Goal: Information Seeking & Learning: Understand process/instructions

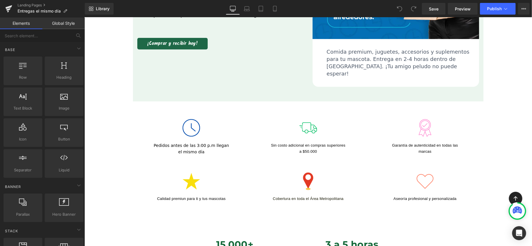
scroll to position [234, 0]
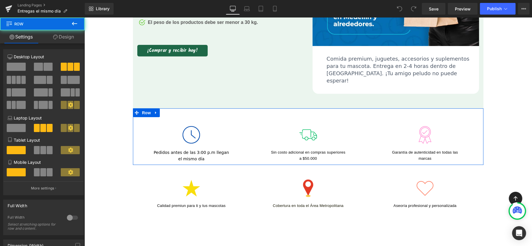
click at [461, 121] on div "Image Garantía de autenticidad en todas las marcas Text Block" at bounding box center [424, 140] width 117 height 41
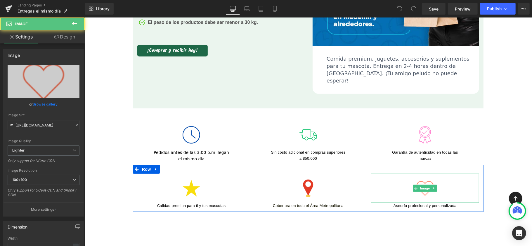
click at [458, 174] on div at bounding box center [424, 188] width 108 height 29
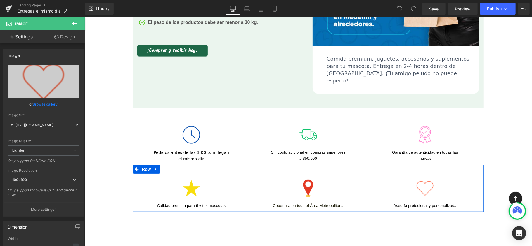
click at [477, 174] on div "Image Aseoría profesional y personalizada Text Block" at bounding box center [424, 191] width 117 height 35
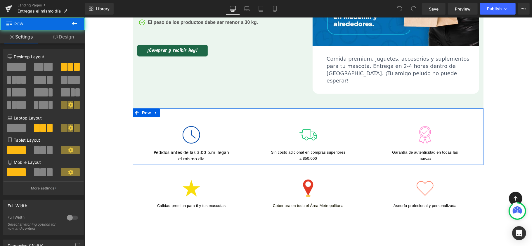
click at [467, 130] on div "Image Garantía de autenticidad en todas las marcas Text Block" at bounding box center [424, 140] width 117 height 41
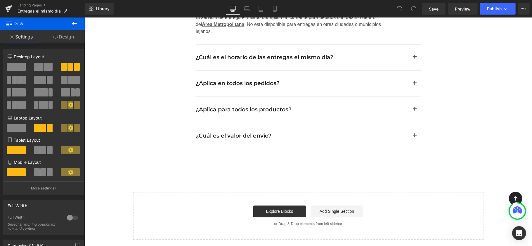
scroll to position [940, 0]
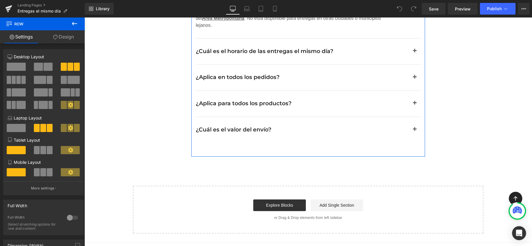
click at [415, 141] on div "Preguntas frecuentes Heading ¿Cuál es la cobertura de las entregas el mismo día…" at bounding box center [308, 56] width 234 height 200
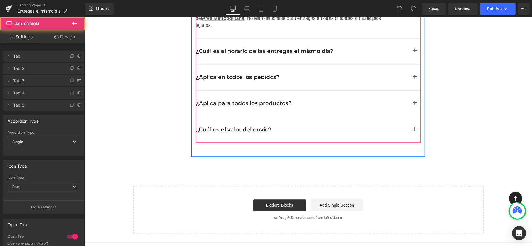
click at [413, 130] on button "button" at bounding box center [414, 130] width 12 height 26
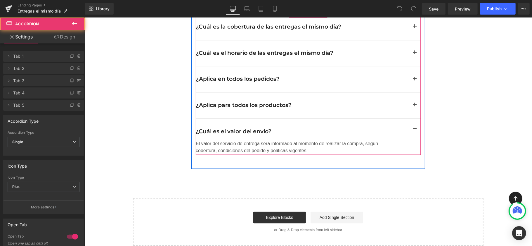
scroll to position [909, 0]
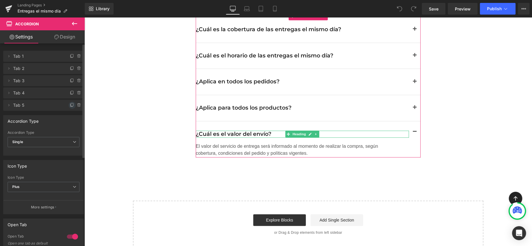
click at [70, 105] on icon at bounding box center [72, 105] width 5 height 5
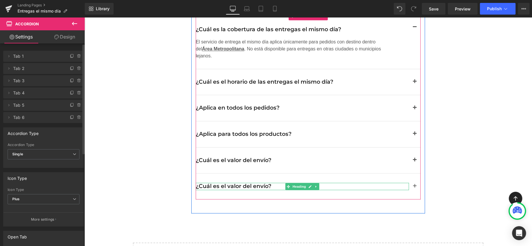
click at [230, 183] on h2 "¿Cuál es el valor del envío?" at bounding box center [301, 186] width 213 height 7
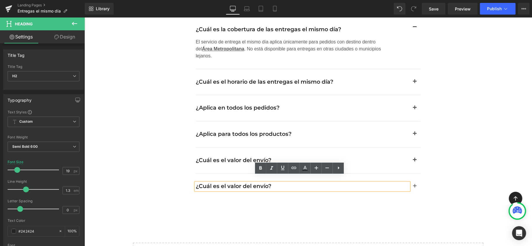
click at [230, 183] on h2 "¿Cuál es el valor del envío?" at bounding box center [301, 186] width 213 height 7
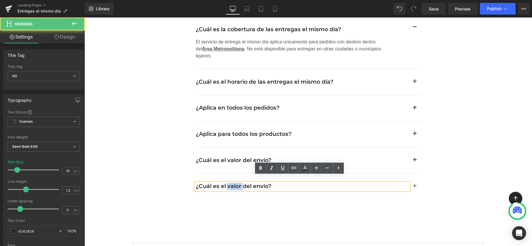
click at [231, 183] on h2 "¿Cuál es el valor del envío?" at bounding box center [301, 186] width 213 height 7
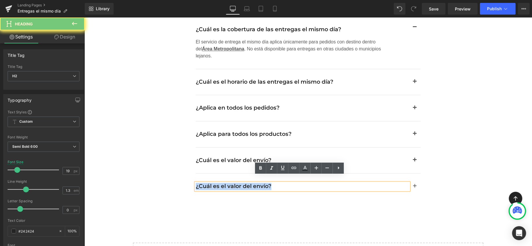
click at [231, 183] on h2 "¿Cuál es el valor del envío?" at bounding box center [301, 186] width 213 height 7
click at [246, 183] on h2 "¿Cuál es el valor del envío?" at bounding box center [301, 186] width 213 height 7
click at [264, 183] on h2 "¿Cuál es el valor del envío?" at bounding box center [301, 186] width 213 height 7
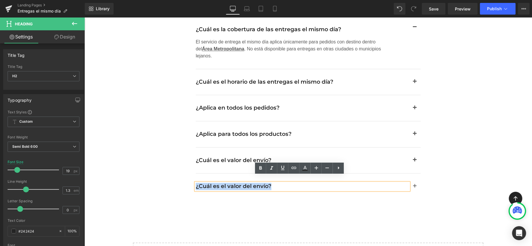
click at [266, 183] on h2 "¿Cuál es el valor del envío?" at bounding box center [301, 186] width 213 height 7
drag, startPoint x: 265, startPoint y: 180, endPoint x: 199, endPoint y: 182, distance: 66.6
click at [199, 183] on h2 "¿Cuál es el valor del envío?" at bounding box center [301, 186] width 213 height 7
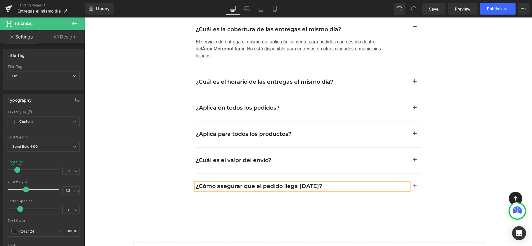
click at [414, 188] on span "button" at bounding box center [414, 188] width 0 height 0
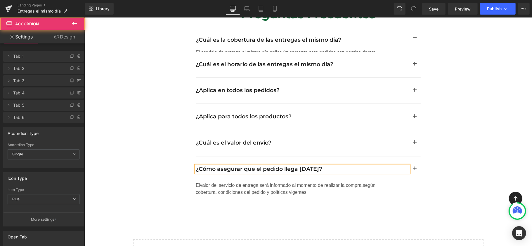
scroll to position [878, 0]
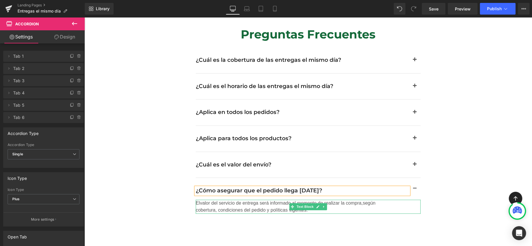
click at [348, 201] on span "Elvalor del servicio de entrega será informado al momento de realizar la compra…" at bounding box center [285, 207] width 180 height 12
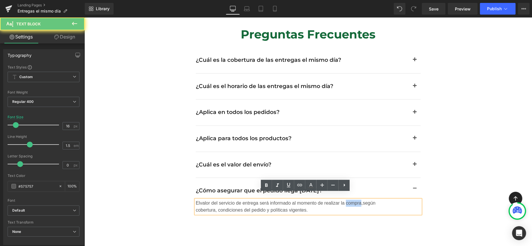
click at [348, 201] on span "Elvalor del servicio de entrega será informado al momento de realizar la compra…" at bounding box center [285, 207] width 180 height 12
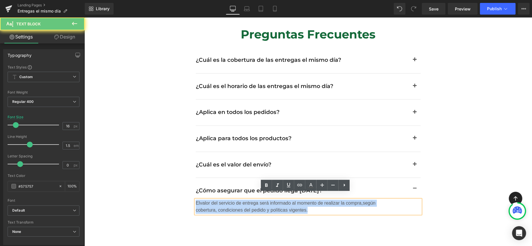
click at [348, 201] on span "Elvalor del servicio de entrega será informado al momento de realizar la compra…" at bounding box center [285, 207] width 180 height 12
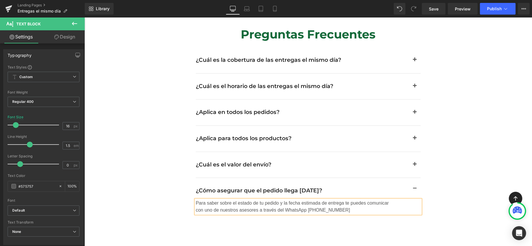
click at [312, 203] on span "Para saber sobre el estado de tu pedido y la fecha estimada de entrega te puede…" at bounding box center [291, 207] width 193 height 12
click at [320, 203] on span "Para saber sobre el estado de tu pedido y la fecha estimada de entrega te puede…" at bounding box center [291, 207] width 193 height 12
click at [327, 202] on span "Para saber sobre el estado de tu pedido y la fecha estimada de entrega te puede…" at bounding box center [291, 207] width 193 height 12
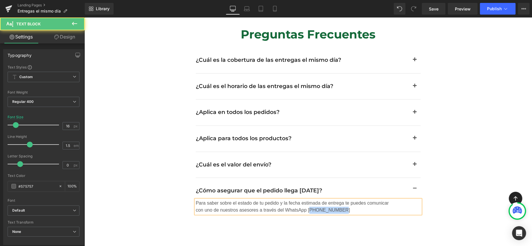
drag, startPoint x: 306, startPoint y: 203, endPoint x: 335, endPoint y: 204, distance: 29.2
click at [335, 204] on p "Para saber sobre el estado de tu pedido y la fecha estimada de entrega te puede…" at bounding box center [293, 207] width 196 height 14
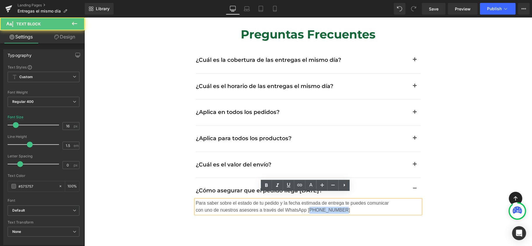
click at [340, 203] on p "Para saber sobre el estado de tu pedido y la fecha estimada de entrega te puede…" at bounding box center [293, 207] width 196 height 14
drag, startPoint x: 304, startPoint y: 203, endPoint x: 343, endPoint y: 203, distance: 38.8
click at [343, 203] on p "Para saber sobre el estado de tu pedido y la fecha estimada de entrega te puede…" at bounding box center [293, 207] width 196 height 14
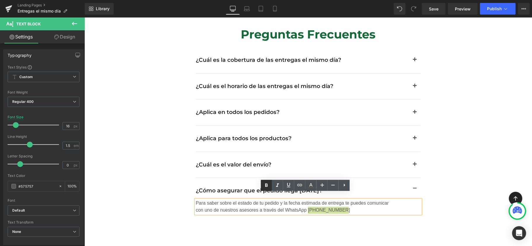
click at [268, 186] on icon at bounding box center [266, 185] width 7 height 7
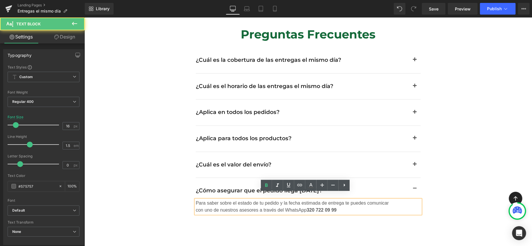
click at [339, 205] on p "Para saber sobre el estado de tu pedido y la fecha estimada de entrega te puede…" at bounding box center [293, 207] width 196 height 14
drag, startPoint x: 305, startPoint y: 203, endPoint x: 365, endPoint y: 201, distance: 59.9
click at [365, 201] on p "Para saber sobre el estado de tu pedido y la fecha estimada de entrega te puede…" at bounding box center [293, 207] width 196 height 14
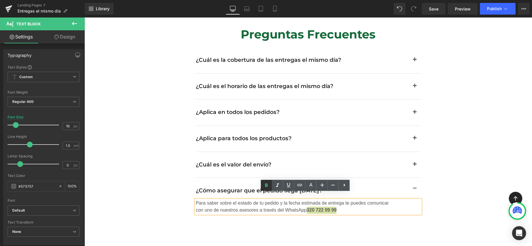
click at [266, 186] on icon at bounding box center [266, 185] width 7 height 7
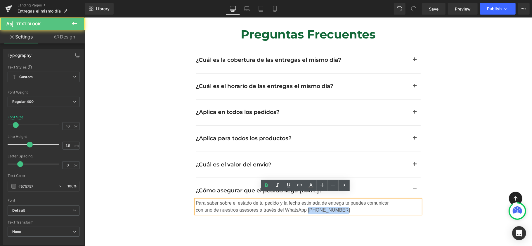
drag, startPoint x: 305, startPoint y: 202, endPoint x: 345, endPoint y: 203, distance: 39.7
click at [345, 203] on p "Para saber sobre el estado de tu pedido y la fecha estimada de entrega te puede…" at bounding box center [293, 207] width 196 height 14
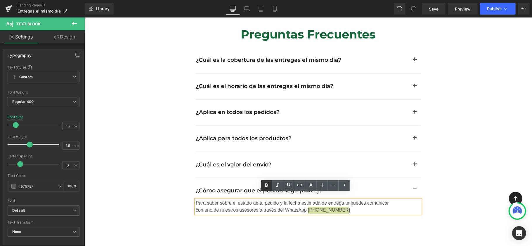
click at [265, 186] on icon at bounding box center [266, 186] width 3 height 4
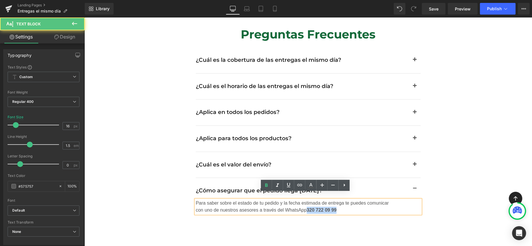
drag, startPoint x: 305, startPoint y: 202, endPoint x: 339, endPoint y: 204, distance: 34.2
click at [339, 204] on p "Para saber sobre el estado de tu pedido y la fecha estimada de entrega te puede…" at bounding box center [293, 207] width 196 height 14
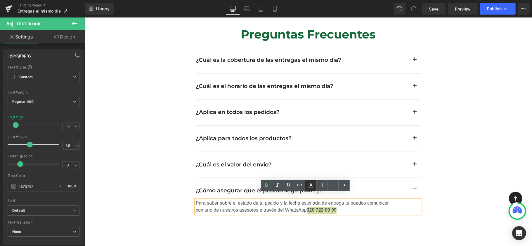
click at [308, 187] on icon at bounding box center [310, 185] width 7 height 7
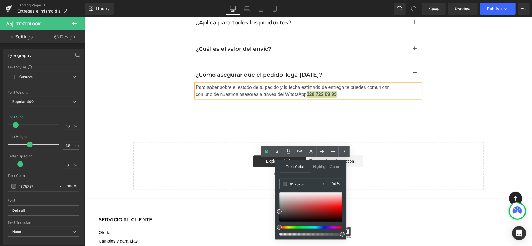
scroll to position [1034, 0]
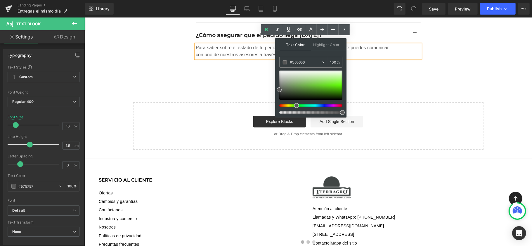
drag, startPoint x: 286, startPoint y: 108, endPoint x: 295, endPoint y: 111, distance: 10.4
click at [295, 111] on div at bounding box center [310, 92] width 63 height 43
type input "#38fc07"
drag, startPoint x: 280, startPoint y: 89, endPoint x: 342, endPoint y: 84, distance: 62.1
click at [342, 84] on span at bounding box center [341, 85] width 5 height 5
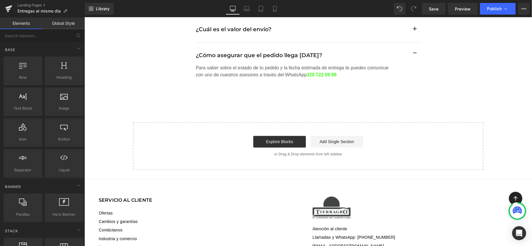
scroll to position [995, 0]
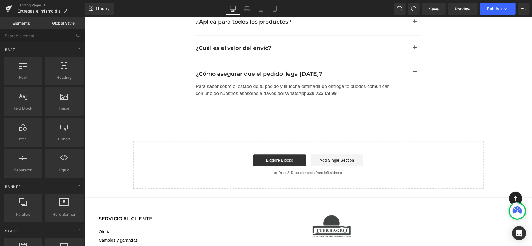
click at [305, 86] on span "Text Block" at bounding box center [304, 89] width 19 height 7
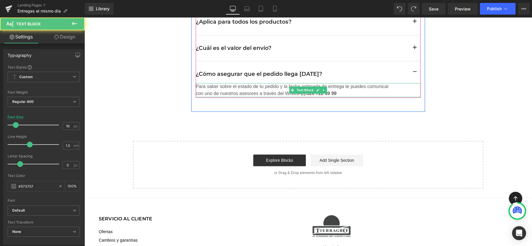
click at [346, 86] on p "Para saber sobre el estado de tu pedido y la fecha estimada de entrega te puede…" at bounding box center [293, 90] width 196 height 14
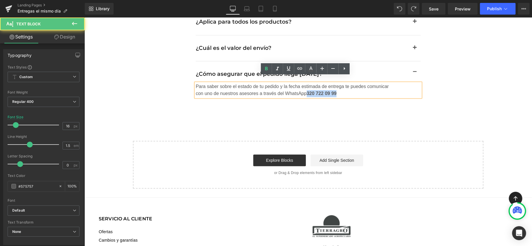
drag, startPoint x: 307, startPoint y: 86, endPoint x: 336, endPoint y: 88, distance: 29.3
click at [336, 88] on p "Para saber sobre el estado de tu pedido y la fecha estimada de entrega te puede…" at bounding box center [293, 90] width 196 height 14
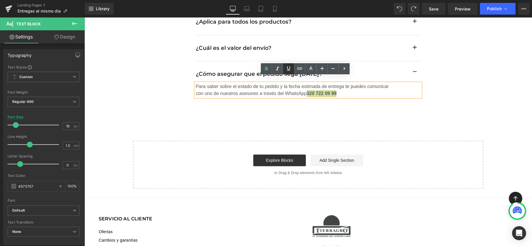
click at [288, 68] on icon at bounding box center [289, 68] width 4 height 4
click at [297, 68] on icon at bounding box center [299, 68] width 5 height 2
drag, startPoint x: 314, startPoint y: 98, endPoint x: 312, endPoint y: 100, distance: 3.1
click at [314, 98] on input "text" at bounding box center [317, 100] width 90 height 15
click at [324, 102] on input "text" at bounding box center [317, 100] width 90 height 15
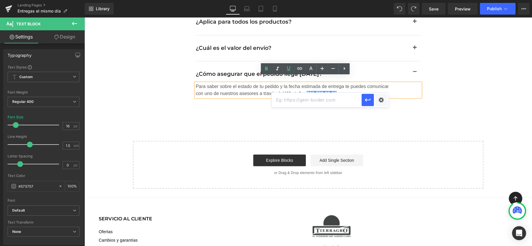
paste input "[URL][DOMAIN_NAME][PHONE_NUMBER]"
type input "[URL][DOMAIN_NAME][PHONE_NUMBER]"
click at [366, 101] on icon "button" at bounding box center [368, 100] width 6 height 4
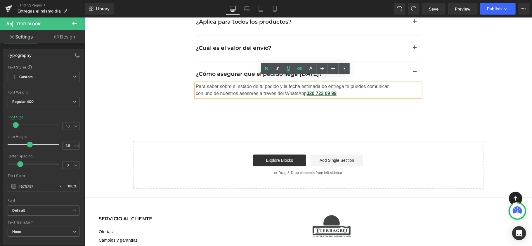
click at [391, 97] on div "Preguntas frecuentes Heading ¿Cuál es la cobertura de las entregas el mismo día…" at bounding box center [308, 6] width 234 height 211
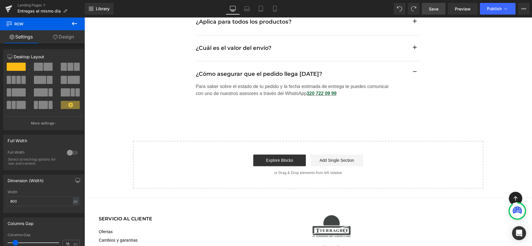
click at [438, 11] on span "Save" at bounding box center [434, 9] width 10 height 6
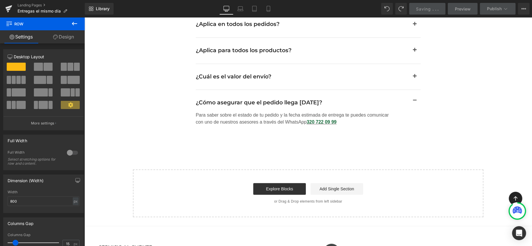
scroll to position [917, 0]
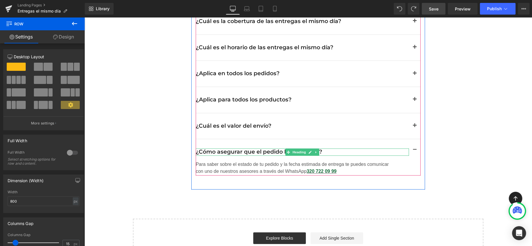
click at [240, 148] on h2 "¿Cómo asegurar que el pedido llega [DATE]?" at bounding box center [301, 151] width 213 height 7
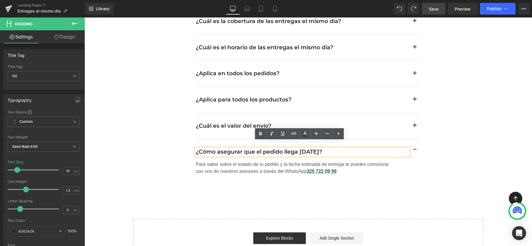
click at [240, 148] on h2 "¿Cómo asegurar que el pedido llega [DATE]?" at bounding box center [301, 151] width 213 height 7
click at [239, 148] on h2 "¿Cómo asegurar que el pedido llega [DATE]?" at bounding box center [301, 151] width 213 height 7
click at [222, 148] on h2 "¿Cómo asegurar que el pedido llega [DATE]?" at bounding box center [301, 151] width 213 height 7
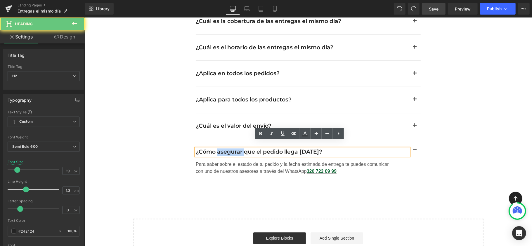
click at [222, 148] on h2 "¿Cómo asegurar que el pedido llega [DATE]?" at bounding box center [301, 151] width 213 height 7
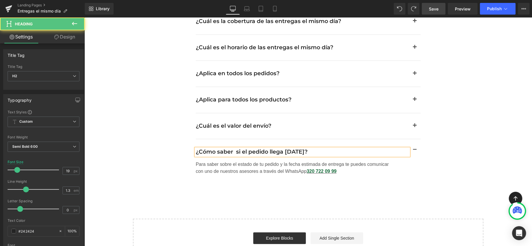
click at [233, 148] on h2 "¿Cómo saber si el pedido llega [DATE]?" at bounding box center [301, 151] width 213 height 7
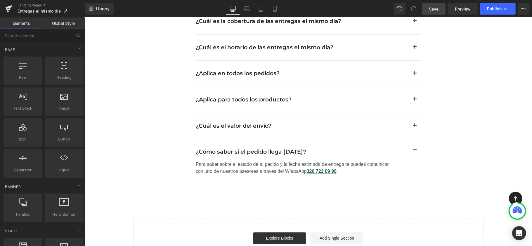
click at [435, 8] on span "Save" at bounding box center [434, 9] width 10 height 6
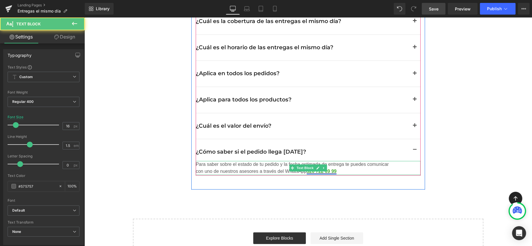
click at [326, 169] on link "320 722 09 99" at bounding box center [321, 171] width 30 height 5
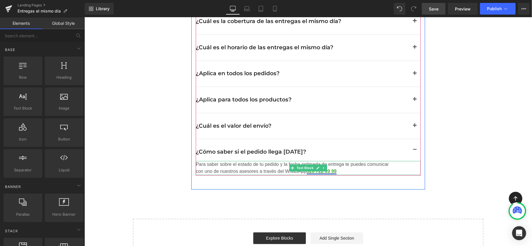
click at [330, 169] on link "320 722 09 99" at bounding box center [321, 171] width 30 height 5
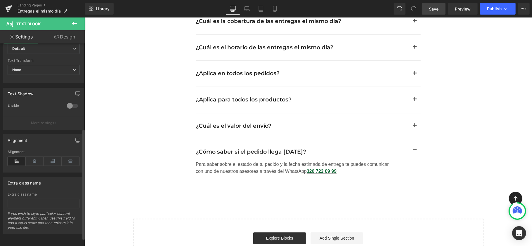
scroll to position [169, 0]
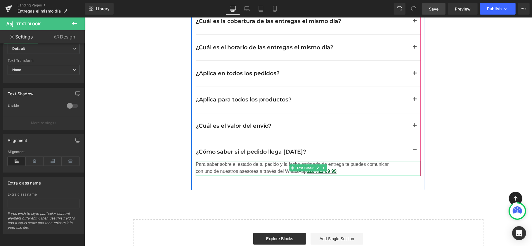
drag, startPoint x: 305, startPoint y: 167, endPoint x: 344, endPoint y: 164, distance: 39.2
click at [333, 168] on div "¿Cuál es la cobertura de las entregas el mismo día? Heading El servicio de entr…" at bounding box center [307, 89] width 225 height 173
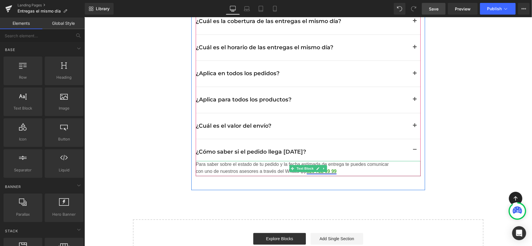
click at [331, 169] on link "320 722 09 99" at bounding box center [321, 171] width 30 height 5
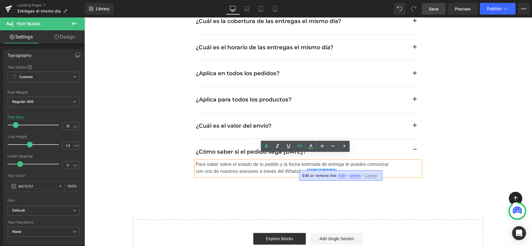
click at [357, 175] on span "Unlink" at bounding box center [354, 175] width 11 height 5
click at [433, 11] on span "Save" at bounding box center [434, 9] width 10 height 6
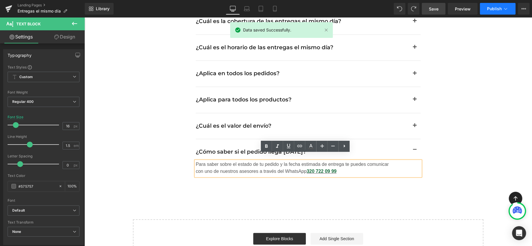
click at [485, 5] on button "Publish" at bounding box center [498, 9] width 36 height 12
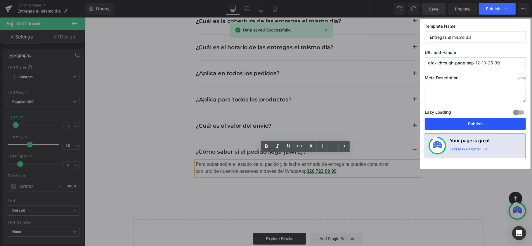
click at [478, 123] on button "Publish" at bounding box center [475, 124] width 101 height 12
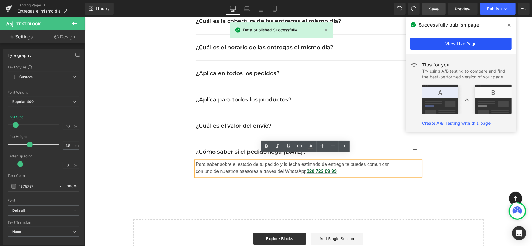
click at [454, 44] on link "View Live Page" at bounding box center [460, 44] width 101 height 12
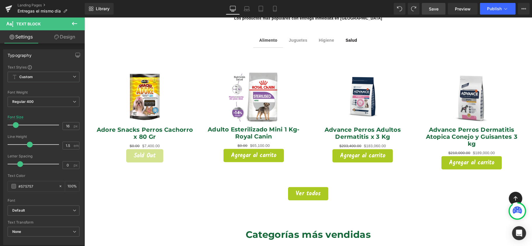
scroll to position [489, 0]
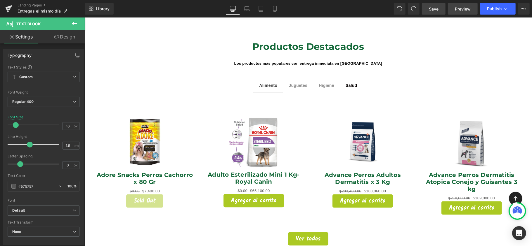
click at [463, 8] on span "Preview" at bounding box center [463, 9] width 16 height 6
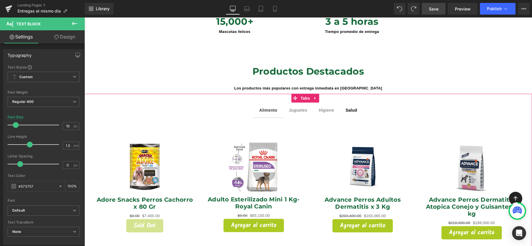
scroll to position [450, 0]
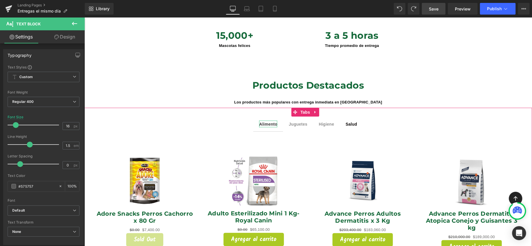
click at [269, 122] on span "Alimento" at bounding box center [268, 124] width 18 height 5
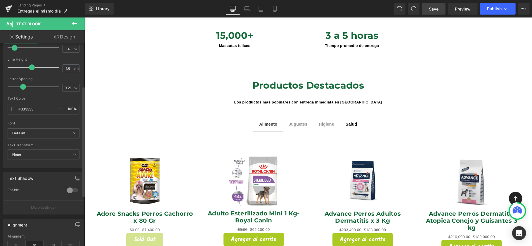
scroll to position [78, 0]
click at [14, 109] on span at bounding box center [13, 109] width 5 height 5
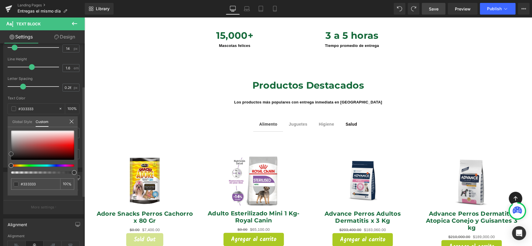
type input "#282828"
type input "#000000"
drag, startPoint x: 10, startPoint y: 154, endPoint x: 9, endPoint y: 180, distance: 26.9
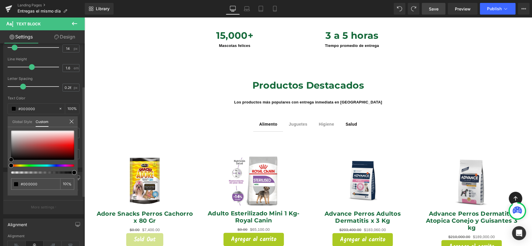
click at [9, 180] on div "#000000 100 %" at bounding box center [43, 163] width 70 height 65
click at [298, 118] on body "Ir directamente al contenido Entregas el mismo día en compras antes de las 3:00…" at bounding box center [307, 238] width 447 height 1342
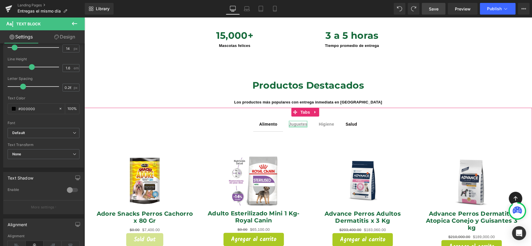
click at [297, 126] on div at bounding box center [297, 126] width 19 height 1
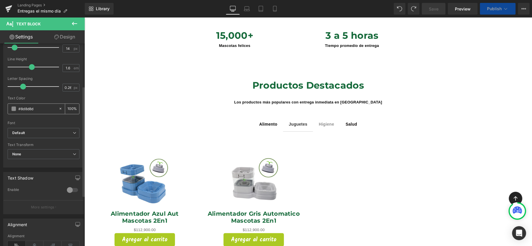
click at [11, 109] on span at bounding box center [13, 109] width 5 height 5
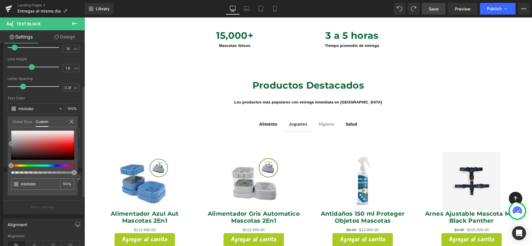
type input "#828282"
type input "#5b5b5b"
type input "#212121"
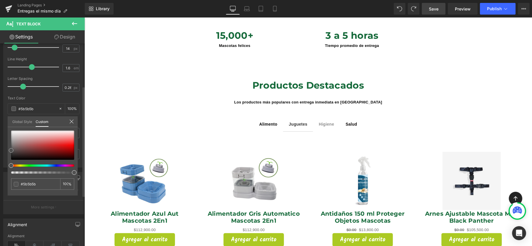
type input "#212121"
type input "#000000"
drag, startPoint x: 10, startPoint y: 151, endPoint x: 10, endPoint y: 176, distance: 25.4
click at [10, 176] on div "#000000 100 %" at bounding box center [43, 163] width 70 height 65
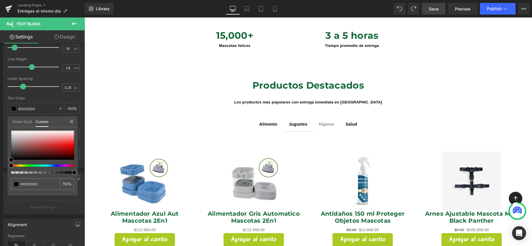
click at [325, 116] on body "Ir directamente al contenido Entregas el mismo día en compras antes de las 3:00…" at bounding box center [307, 237] width 447 height 1340
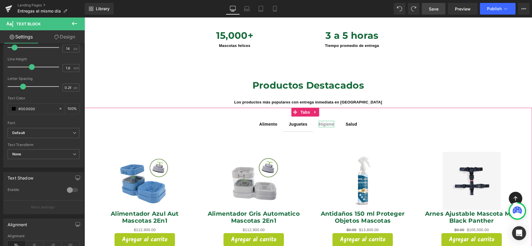
click at [325, 122] on span "Higiene" at bounding box center [325, 124] width 15 height 5
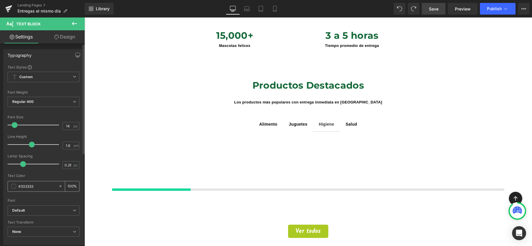
click at [11, 186] on div "#333333" at bounding box center [33, 187] width 51 height 10
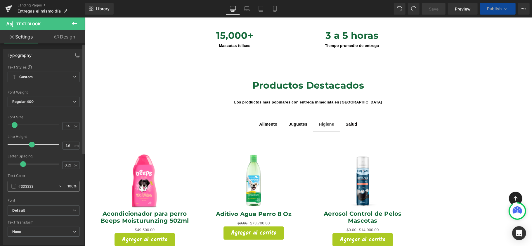
click at [15, 187] on span at bounding box center [13, 186] width 5 height 5
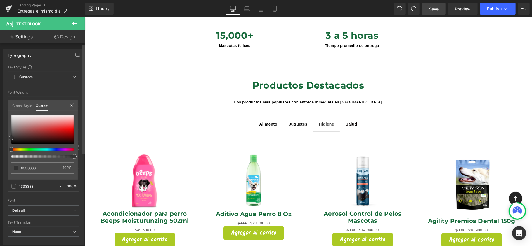
type input "#282828"
type input "#141414"
type input "#000000"
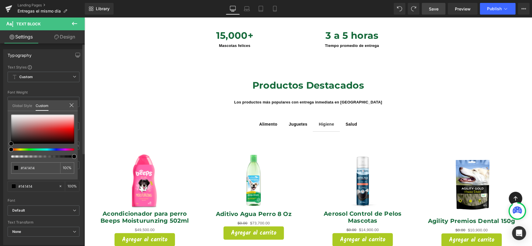
type input "#000000"
drag, startPoint x: 11, startPoint y: 138, endPoint x: 8, endPoint y: 156, distance: 18.6
click at [8, 156] on div "#000000 100 %" at bounding box center [43, 147] width 70 height 65
click at [434, 8] on span "Save" at bounding box center [434, 9] width 10 height 6
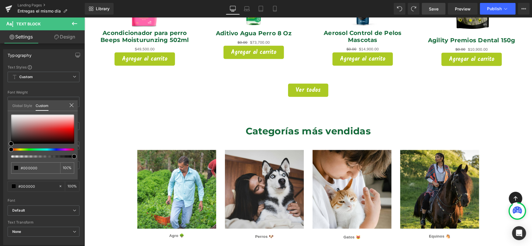
scroll to position [683, 0]
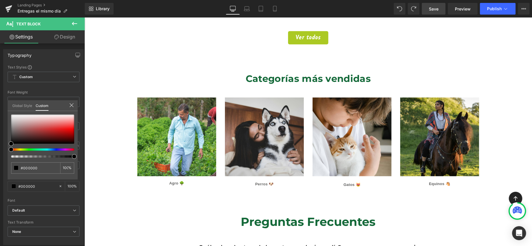
click at [169, 176] on body "Ir directamente al contenido Entregas el mismo día en compras antes de las 3:00…" at bounding box center [307, 2] width 447 height 1336
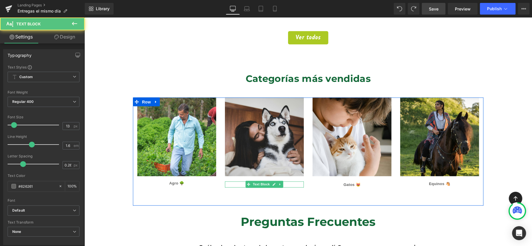
click at [289, 182] on p "Perros 🐶" at bounding box center [264, 185] width 79 height 6
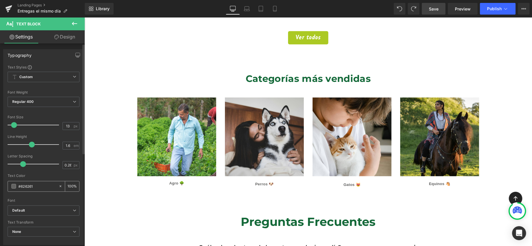
click at [16, 186] on div "#626261" at bounding box center [33, 187] width 51 height 10
click at [15, 186] on span at bounding box center [13, 186] width 5 height 5
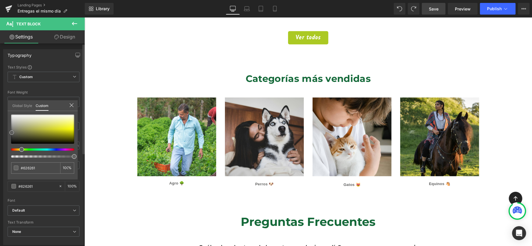
type input "#5c5c5a"
type input "#494949"
type input "#000000"
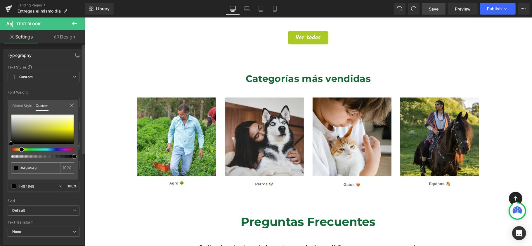
type input "#000000"
drag, startPoint x: 4, startPoint y: 147, endPoint x: 0, endPoint y: 167, distance: 20.3
click at [0, 167] on div "Typography Text Styles Custom Custom Setup Global Style Custom Setup Global Sty…" at bounding box center [43, 145] width 87 height 201
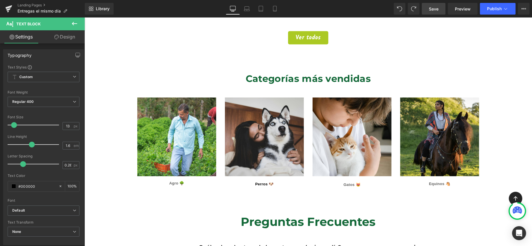
click at [352, 177] on body "Ir directamente al contenido Entregas el mismo día en compras antes de las 3:00…" at bounding box center [307, 2] width 447 height 1336
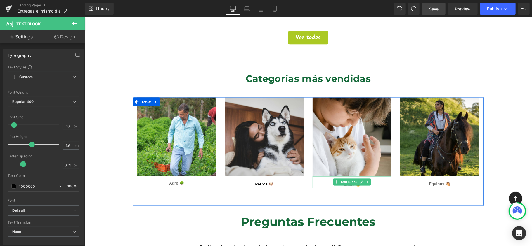
click at [371, 182] on p "Gatos 😻" at bounding box center [351, 185] width 79 height 6
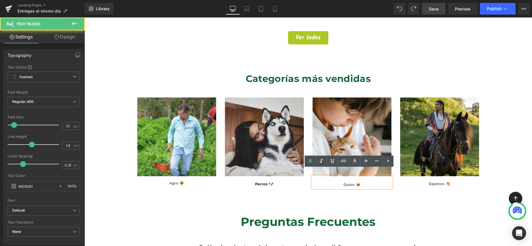
click at [354, 183] on strong "Gatos 😻" at bounding box center [351, 185] width 17 height 4
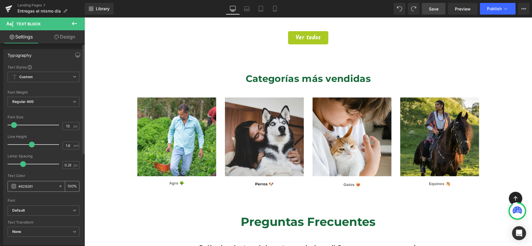
click at [13, 188] on span at bounding box center [13, 186] width 5 height 5
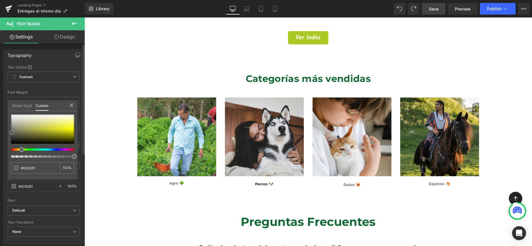
type input "#5f5f5d"
type input "#3f3f3f"
type input "#1e1e1e"
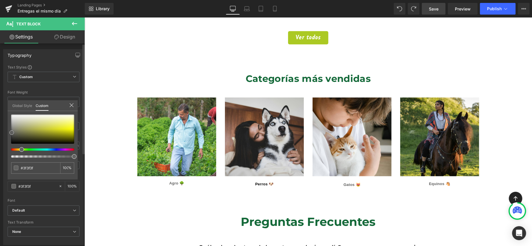
type input "#1e1e1e"
type input "#000000"
drag, startPoint x: 11, startPoint y: 133, endPoint x: 4, endPoint y: 160, distance: 27.8
click at [4, 160] on div "Typography Text Styles Custom Custom Setup Global Style Custom Setup Global Sty…" at bounding box center [43, 145] width 87 height 201
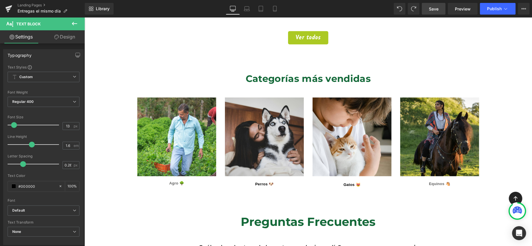
click at [439, 177] on body "Ir directamente al contenido Entregas el mismo día en compras antes de las 3:00…" at bounding box center [307, 2] width 447 height 1336
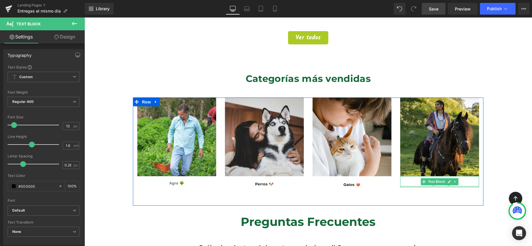
click at [439, 186] on div at bounding box center [439, 186] width 79 height 1
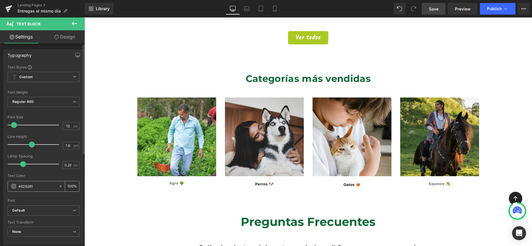
click at [14, 187] on span at bounding box center [13, 186] width 5 height 5
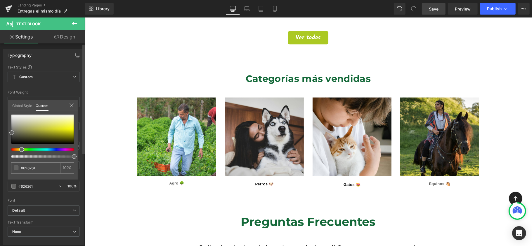
type input "#5c5c5a"
type input "#484846"
type input "#30302f"
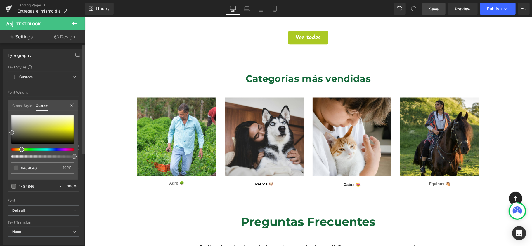
type input "#30302f"
type input "#0f0f0f"
type input "#000000"
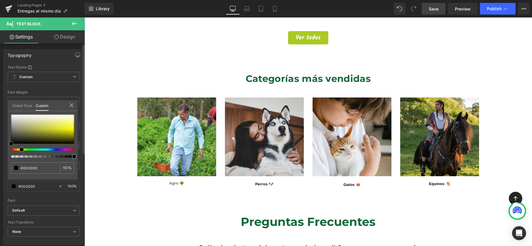
drag, startPoint x: 11, startPoint y: 143, endPoint x: 57, endPoint y: 128, distance: 48.6
click at [5, 168] on div "Typography Text Styles Custom Custom Setup Global Style Custom Setup Global Sty…" at bounding box center [43, 145] width 87 height 201
click at [500, 93] on body "Ir directamente al contenido Entregas el mismo día en compras antes de las 3:00…" at bounding box center [307, 2] width 447 height 1336
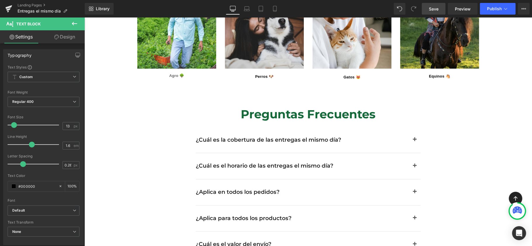
scroll to position [839, 0]
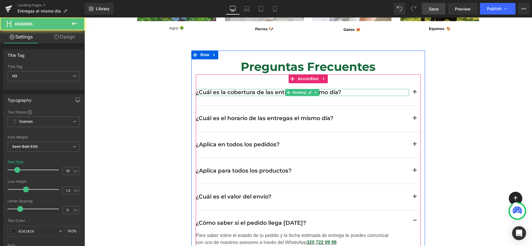
click at [269, 89] on h2 "¿Cuál es la cobertura de las entregas el mismo día?" at bounding box center [301, 92] width 213 height 7
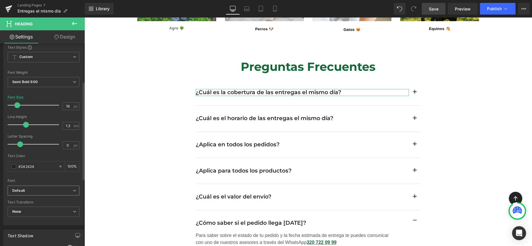
scroll to position [78, 0]
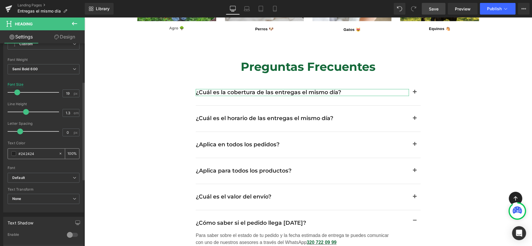
click at [12, 156] on span at bounding box center [13, 154] width 5 height 5
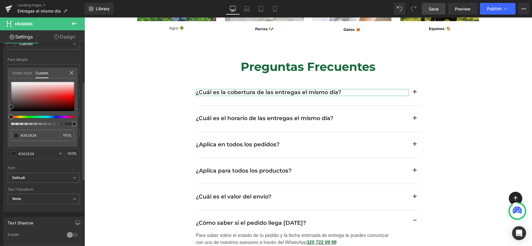
type input "#1e1e1e"
type input "#000000"
drag, startPoint x: 13, startPoint y: 131, endPoint x: 8, endPoint y: 143, distance: 12.6
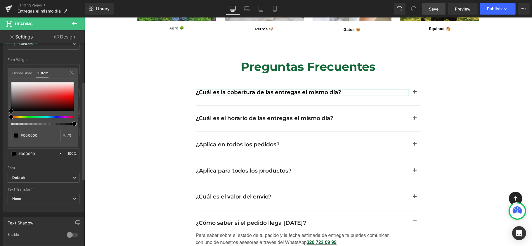
click at [8, 143] on div "#000000 100 %" at bounding box center [43, 114] width 70 height 65
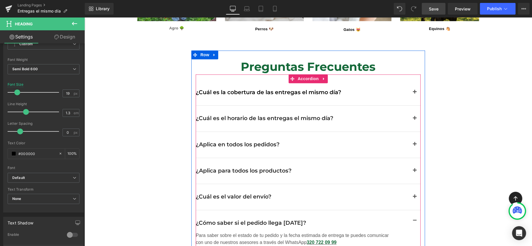
click at [239, 115] on h2 "¿Cuál es el horario de las entregas el mismo día?" at bounding box center [301, 118] width 213 height 7
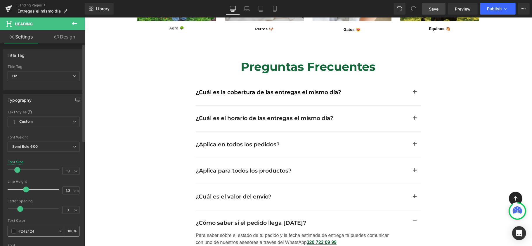
click at [12, 232] on span at bounding box center [13, 231] width 5 height 5
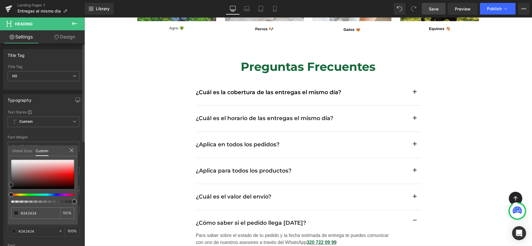
type input "#212121"
type input "#000000"
drag, startPoint x: 11, startPoint y: 185, endPoint x: 7, endPoint y: 207, distance: 23.1
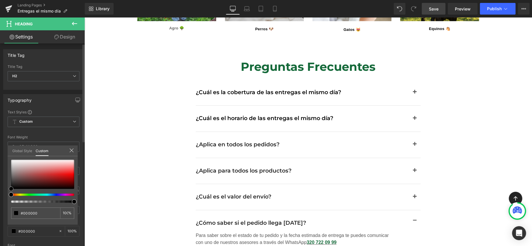
click at [8, 208] on div "#000000 100 %" at bounding box center [43, 192] width 70 height 65
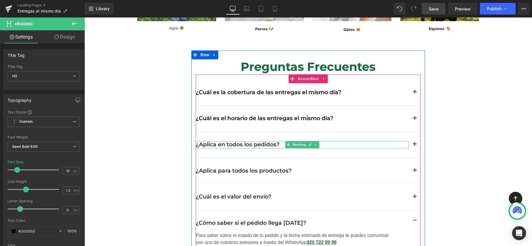
click at [214, 141] on h2 "¿Aplica en todos los pedidos?" at bounding box center [301, 144] width 213 height 7
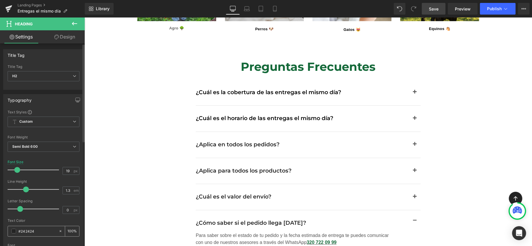
click at [13, 231] on span at bounding box center [13, 231] width 5 height 5
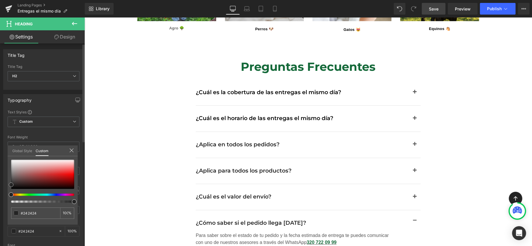
type input "#1e1e1e"
type input "#141414"
type input "#000000"
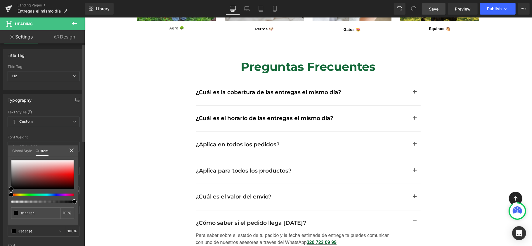
type input "#000000"
drag, startPoint x: 11, startPoint y: 188, endPoint x: 8, endPoint y: 208, distance: 20.4
click at [8, 208] on div "#000000 100 %" at bounding box center [43, 192] width 70 height 65
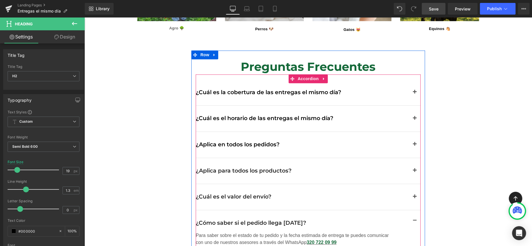
drag, startPoint x: 209, startPoint y: 167, endPoint x: 136, endPoint y: 170, distance: 73.7
click at [84, 17] on div at bounding box center [84, 17] width 0 height 0
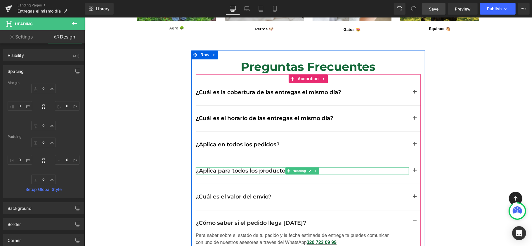
click at [217, 167] on h2 "¿Aplica para todos los productos?" at bounding box center [301, 170] width 213 height 7
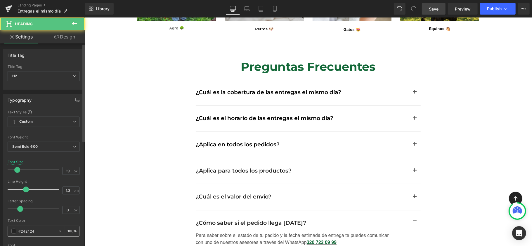
click at [11, 227] on div "#242424" at bounding box center [33, 232] width 51 height 10
click at [13, 230] on span at bounding box center [13, 231] width 5 height 5
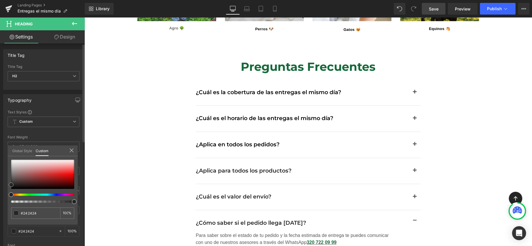
type input "#212121"
type input "#000000"
drag, startPoint x: 9, startPoint y: 183, endPoint x: 6, endPoint y: 207, distance: 24.1
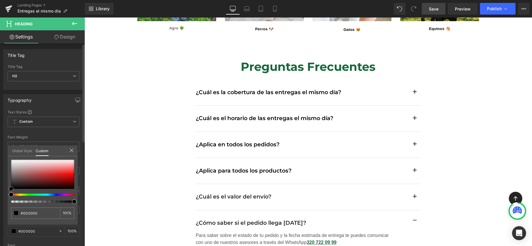
click at [8, 207] on div "#000000 100 %" at bounding box center [43, 192] width 70 height 65
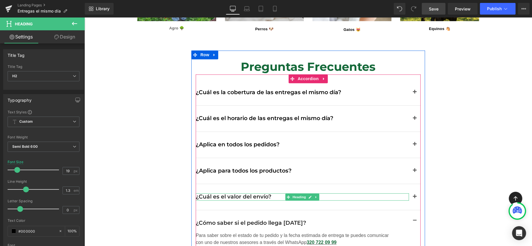
click at [211, 193] on h2 "¿Cuál es el valor del envío?" at bounding box center [301, 196] width 213 height 7
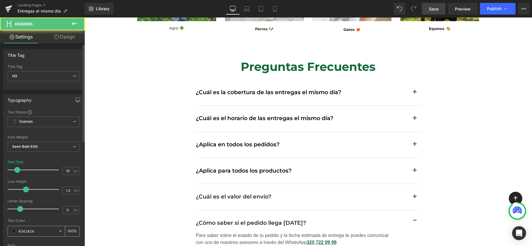
click at [12, 227] on div "#242424" at bounding box center [33, 232] width 51 height 10
click at [14, 229] on span at bounding box center [13, 231] width 5 height 5
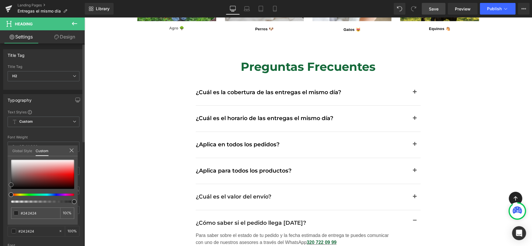
type input "#212121"
type input "#000000"
drag, startPoint x: 9, startPoint y: 206, endPoint x: 7, endPoint y: 209, distance: 3.9
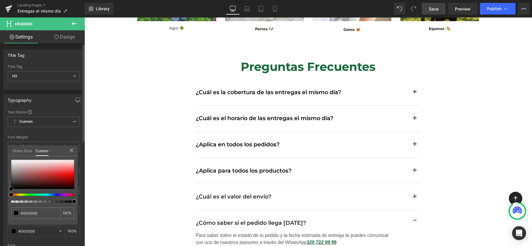
click at [8, 209] on div "#000000 100 %" at bounding box center [43, 192] width 70 height 65
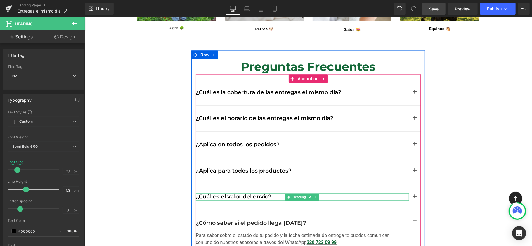
click at [215, 193] on h2 "¿Cuál es el valor del envío?" at bounding box center [301, 196] width 213 height 7
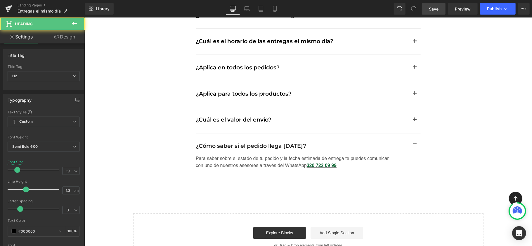
scroll to position [917, 0]
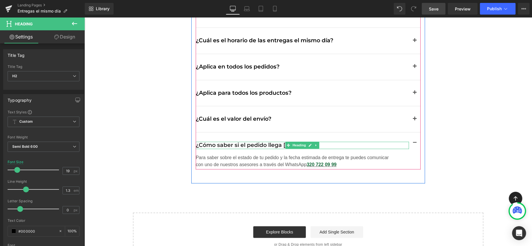
click at [200, 142] on h2 "¿Cómo saber si el pedido llega [DATE]?" at bounding box center [301, 145] width 213 height 7
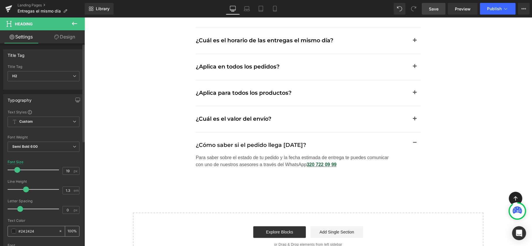
click at [11, 229] on div "#242424" at bounding box center [33, 232] width 51 height 10
click at [13, 230] on span at bounding box center [13, 231] width 5 height 5
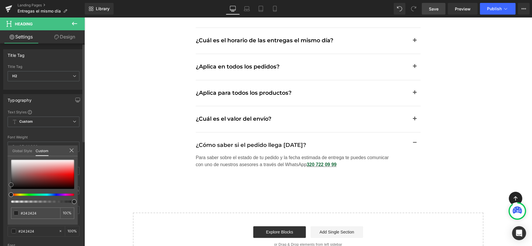
type input "#1c1c1c"
type input "#000000"
drag, startPoint x: 4, startPoint y: 206, endPoint x: 2, endPoint y: 210, distance: 4.3
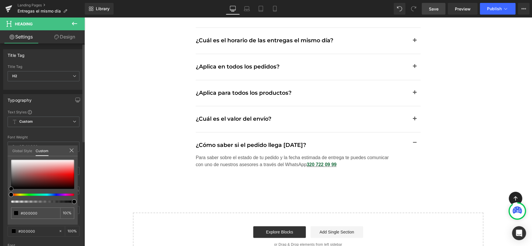
click at [2, 210] on div "Typography Text Styles Custom Custom Setup Global Style Custom Setup Global Sty…" at bounding box center [43, 190] width 87 height 201
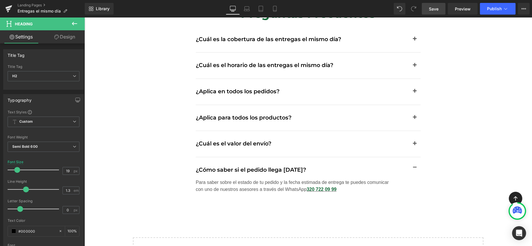
scroll to position [878, 0]
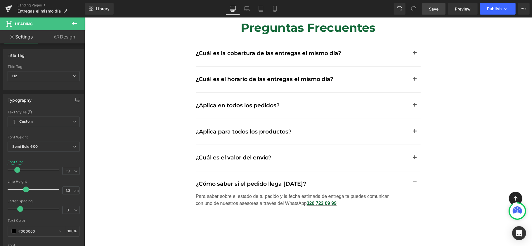
click at [431, 14] on link "Save" at bounding box center [434, 9] width 24 height 12
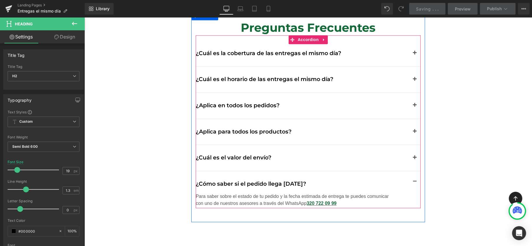
click at [414, 54] on span "button" at bounding box center [414, 54] width 0 height 0
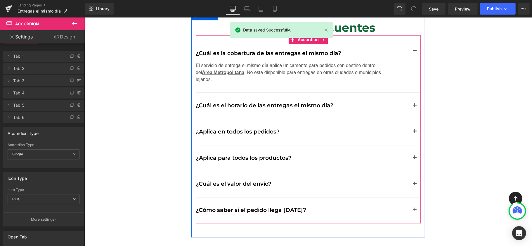
click at [409, 97] on button "button" at bounding box center [414, 106] width 12 height 26
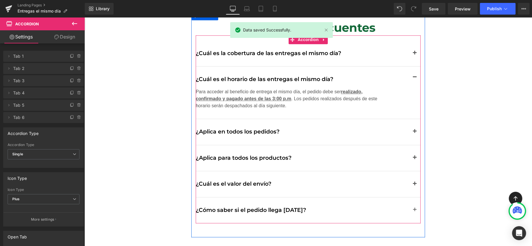
click at [412, 121] on button "button" at bounding box center [414, 132] width 12 height 26
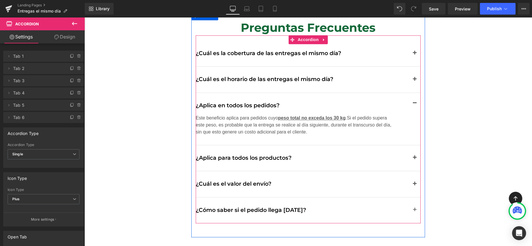
click at [410, 149] on button "button" at bounding box center [414, 158] width 12 height 26
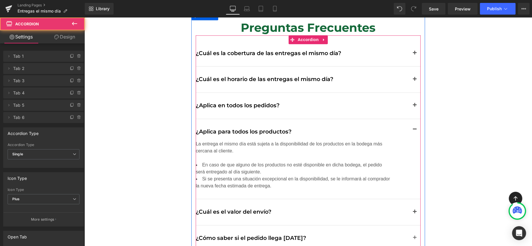
click at [414, 213] on span "button" at bounding box center [414, 213] width 0 height 0
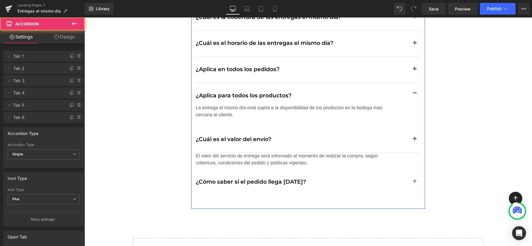
scroll to position [956, 0]
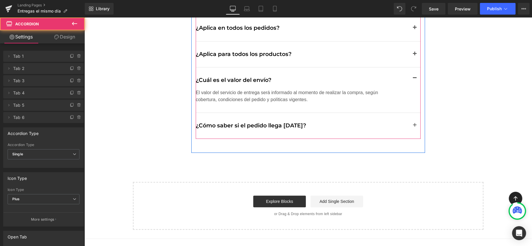
click at [412, 116] on button "button" at bounding box center [414, 126] width 12 height 26
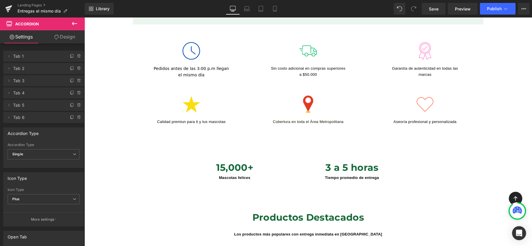
scroll to position [270, 0]
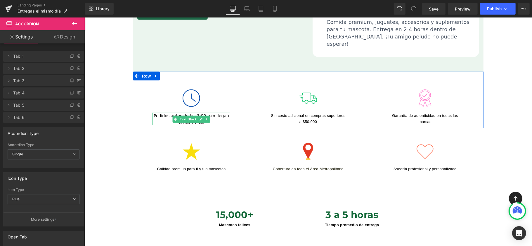
click at [218, 113] on span "Pedidos antes de las 3:00 p.m llegan el mismo día" at bounding box center [190, 118] width 75 height 11
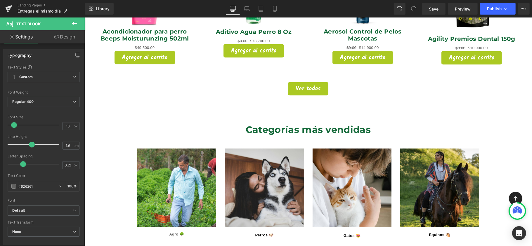
scroll to position [621, 0]
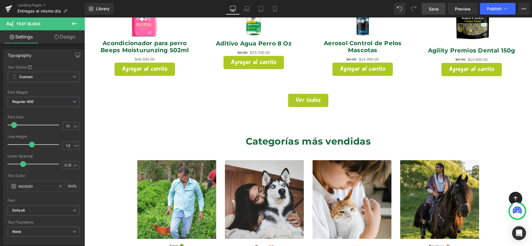
click at [439, 9] on link "Save" at bounding box center [434, 9] width 24 height 12
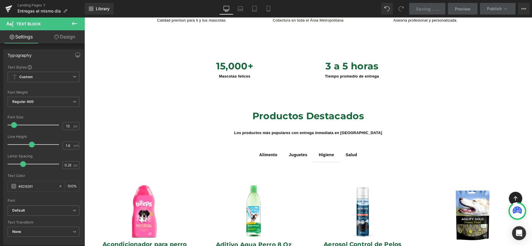
scroll to position [387, 0]
